Goal: Find specific page/section

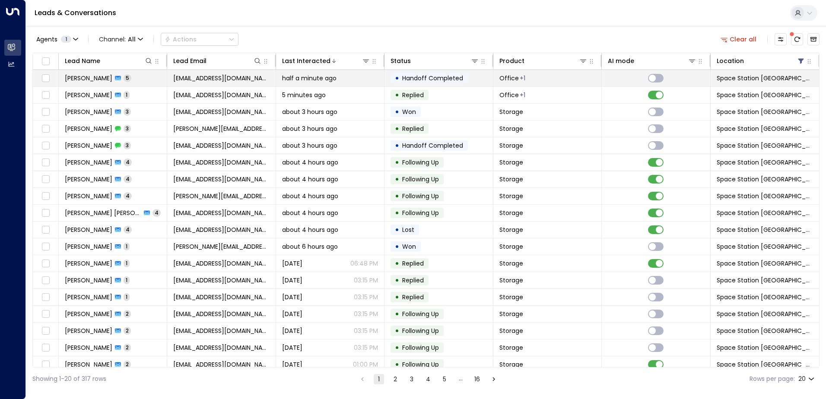
click at [223, 78] on span "[EMAIL_ADDRESS][DOMAIN_NAME]" at bounding box center [221, 78] width 96 height 9
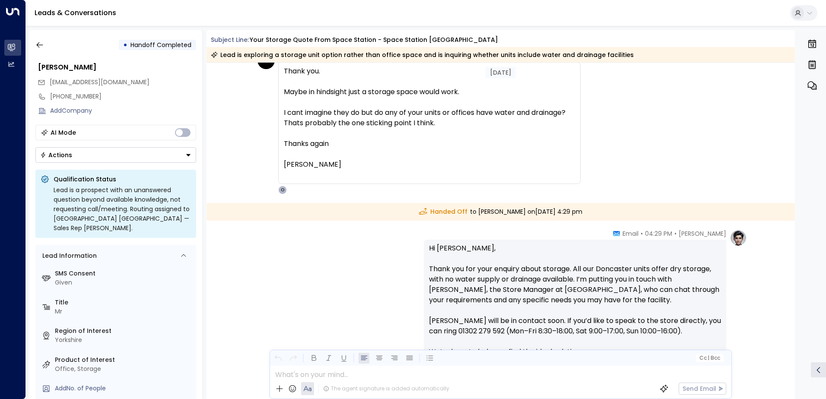
scroll to position [1014, 0]
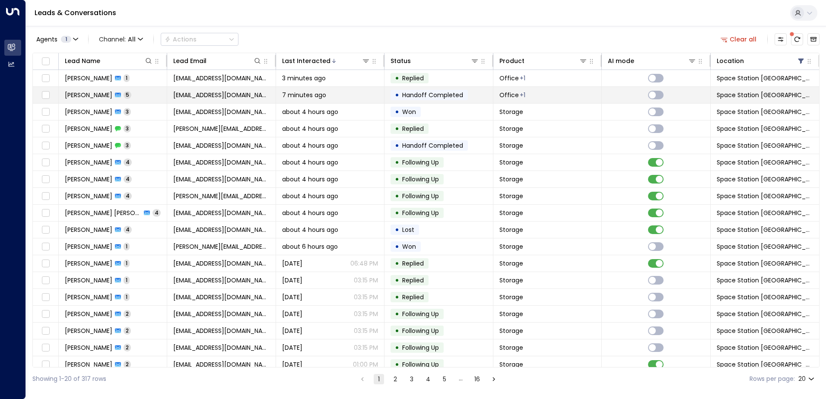
click at [233, 92] on span "[EMAIL_ADDRESS][DOMAIN_NAME]" at bounding box center [221, 95] width 96 height 9
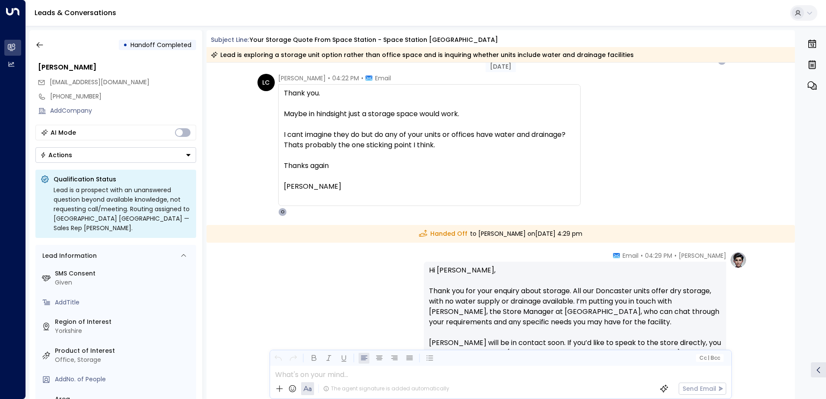
scroll to position [931, 0]
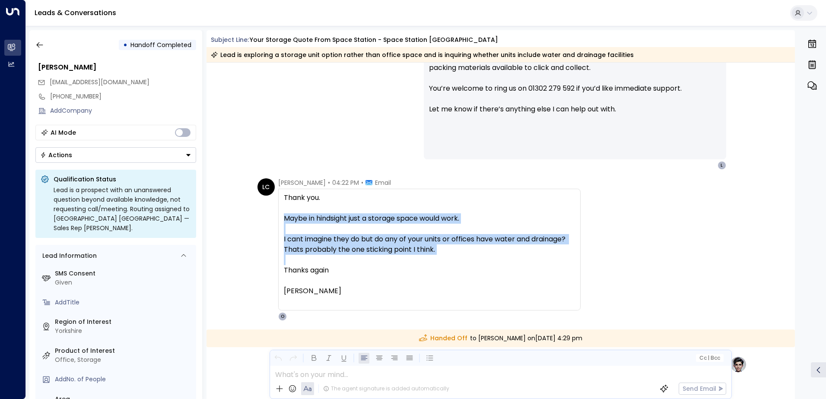
drag, startPoint x: 284, startPoint y: 217, endPoint x: 449, endPoint y: 257, distance: 170.2
click at [449, 257] on div "Thank you. Maybe in hindsight just a storage space would work. I cant imagine t…" at bounding box center [429, 245] width 291 height 104
